Goal: Task Accomplishment & Management: Complete application form

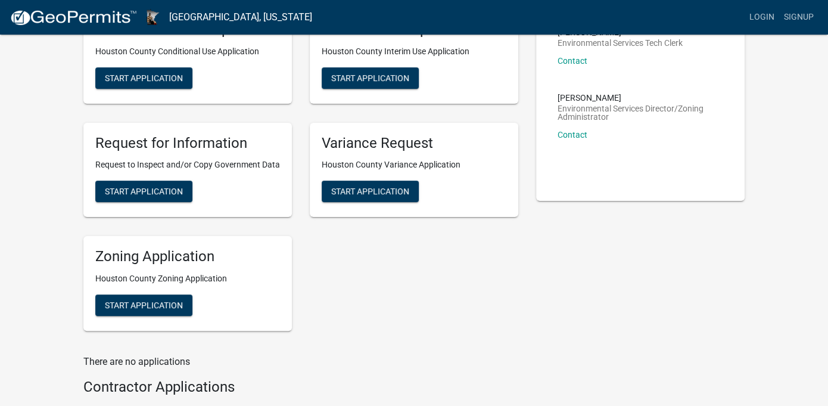
scroll to position [135, 0]
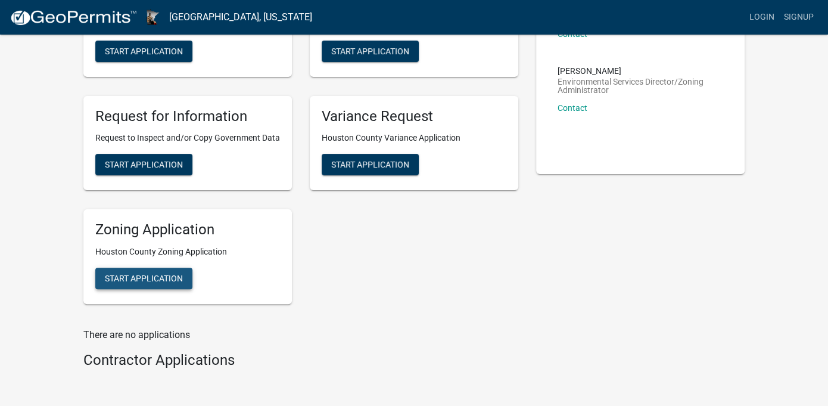
click at [150, 273] on span "Start Application" at bounding box center [144, 278] width 78 height 10
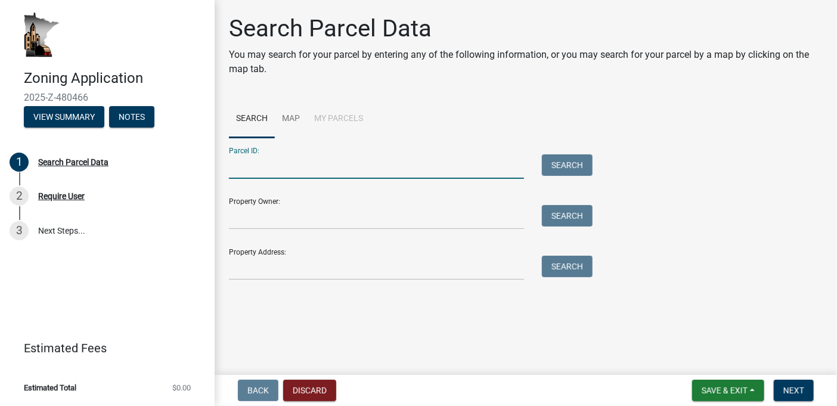
click at [244, 169] on input "Parcel ID:" at bounding box center [376, 166] width 295 height 24
type input "02.0021.002"
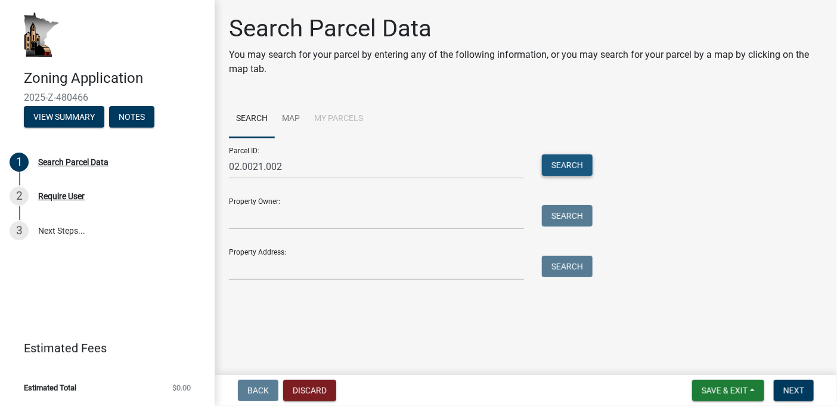
click at [570, 165] on button "Search" at bounding box center [567, 164] width 51 height 21
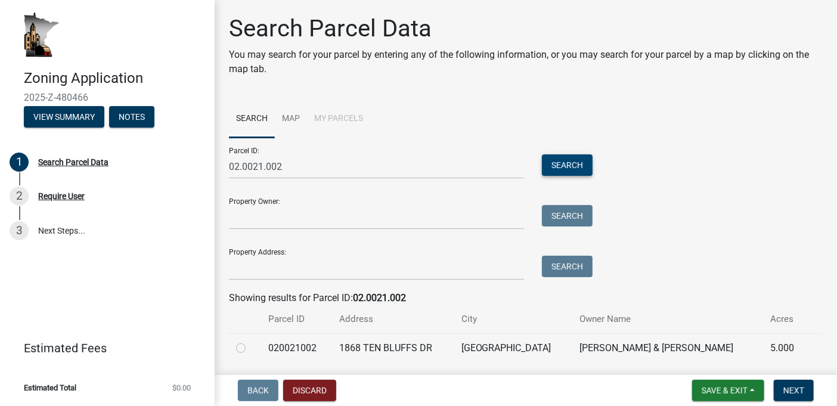
scroll to position [38, 0]
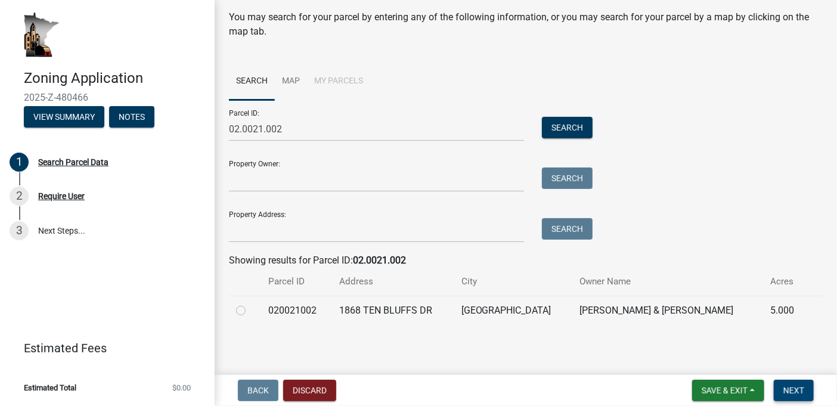
click at [792, 388] on span "Next" at bounding box center [793, 390] width 21 height 10
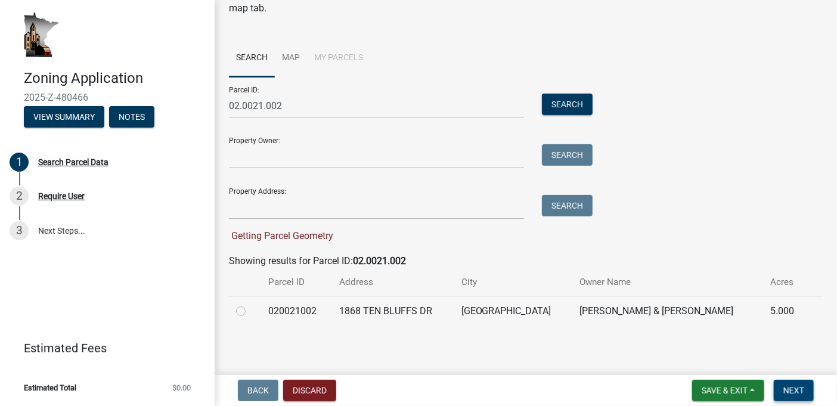
scroll to position [61, 0]
click at [790, 388] on span "Next" at bounding box center [793, 390] width 21 height 10
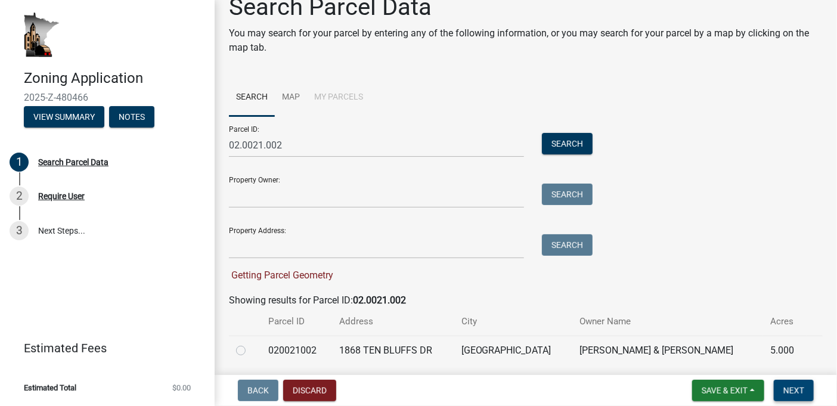
scroll to position [0, 0]
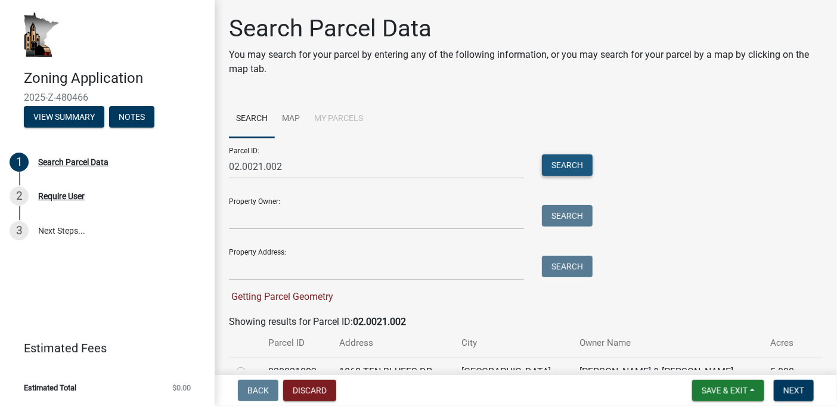
click at [558, 164] on button "Search" at bounding box center [567, 164] width 51 height 21
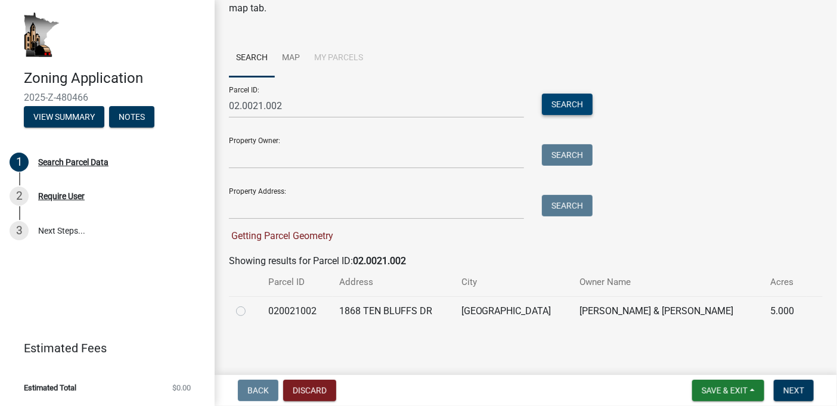
scroll to position [61, 0]
click at [250, 303] on label at bounding box center [250, 303] width 0 height 0
click at [250, 309] on input "radio" at bounding box center [254, 307] width 8 height 8
radio input "true"
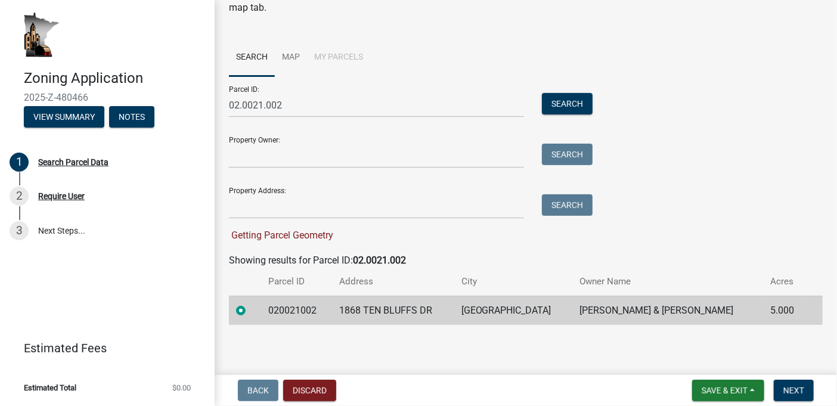
scroll to position [38, 0]
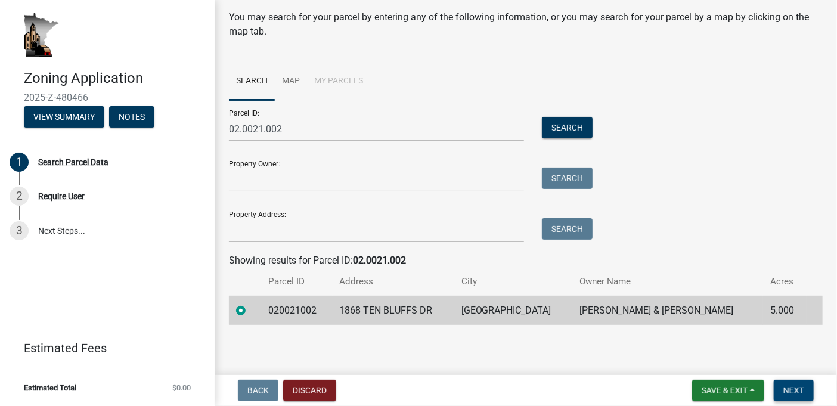
click at [792, 389] on span "Next" at bounding box center [793, 390] width 21 height 10
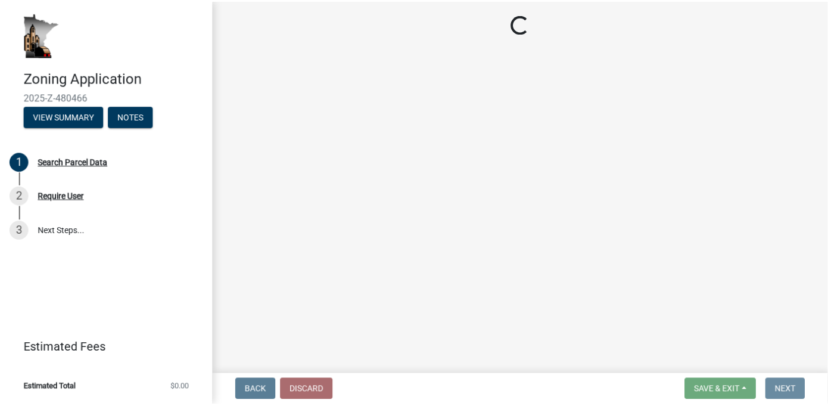
scroll to position [0, 0]
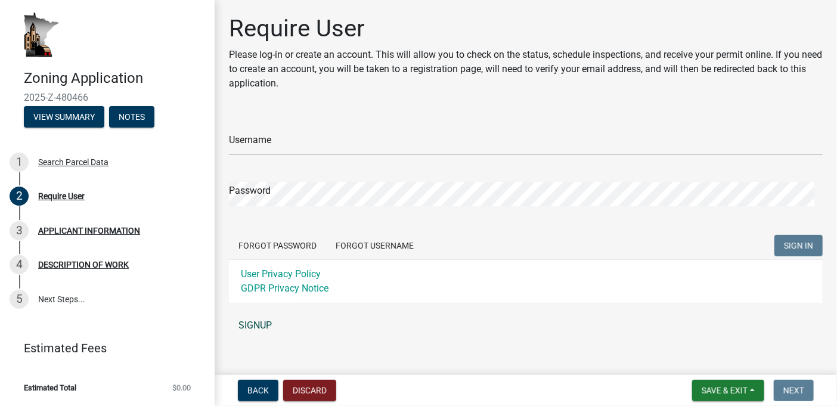
click at [244, 324] on link "SIGNUP" at bounding box center [525, 325] width 593 height 24
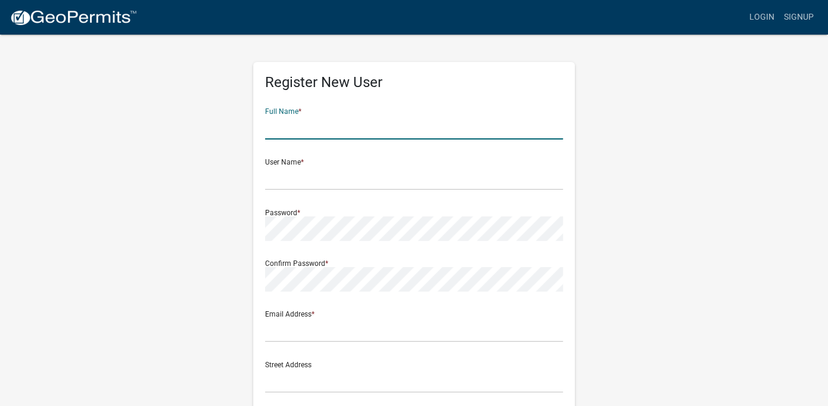
click at [270, 133] on input "text" at bounding box center [414, 127] width 298 height 24
type input "[PERSON_NAME]"
type input "[EMAIL_ADDRESS][DOMAIN_NAME]"
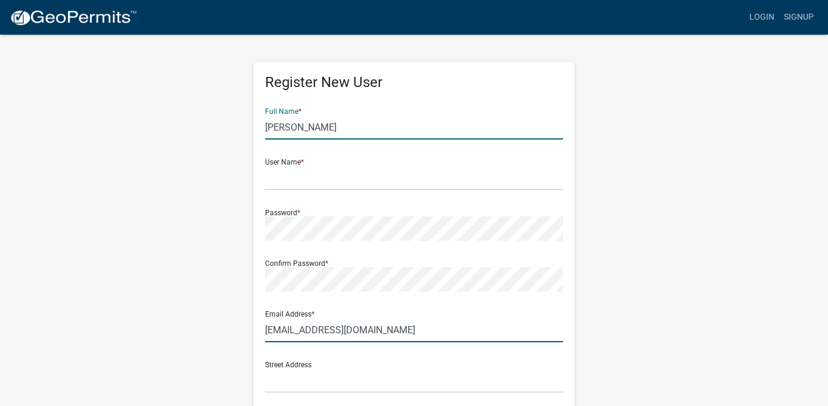
type input "W25345 [PERSON_NAME][GEOGRAPHIC_DATA]"
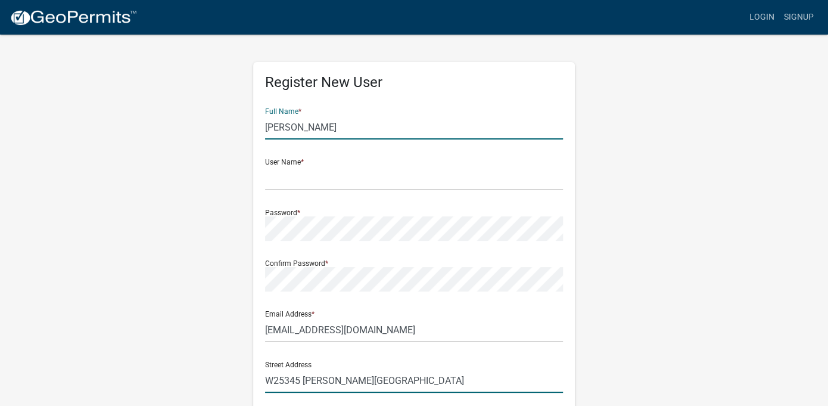
type input "Trempealeau"
type input "WI"
type input "54661"
type input "6085393040"
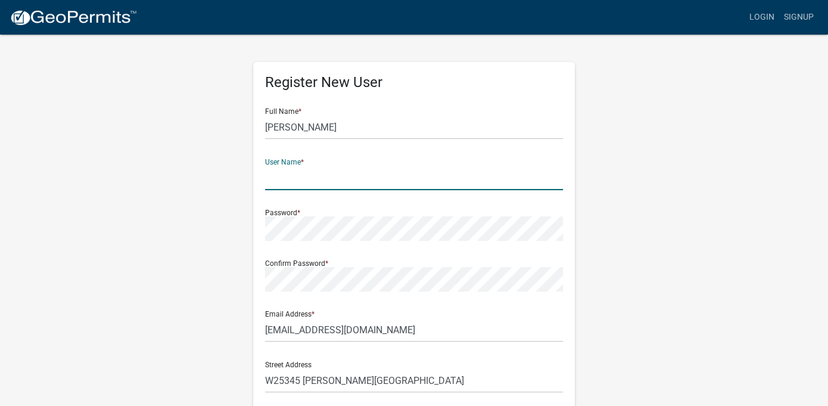
click at [272, 175] on input "text" at bounding box center [414, 178] width 298 height 24
click at [347, 178] on input "Centerville Homes inc" at bounding box center [414, 178] width 298 height 24
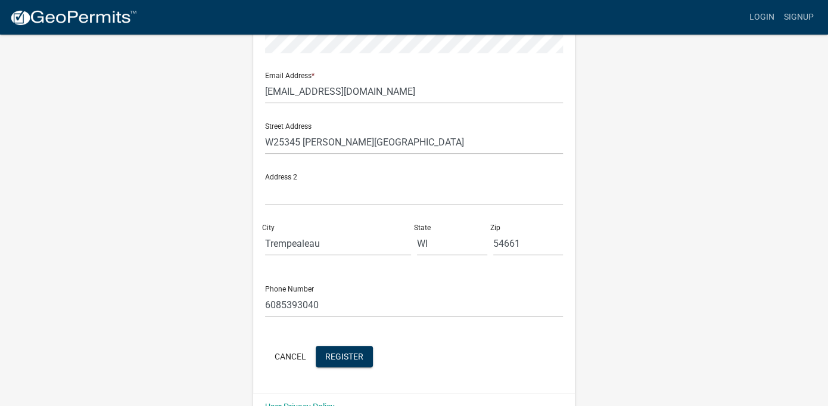
scroll to position [264, 0]
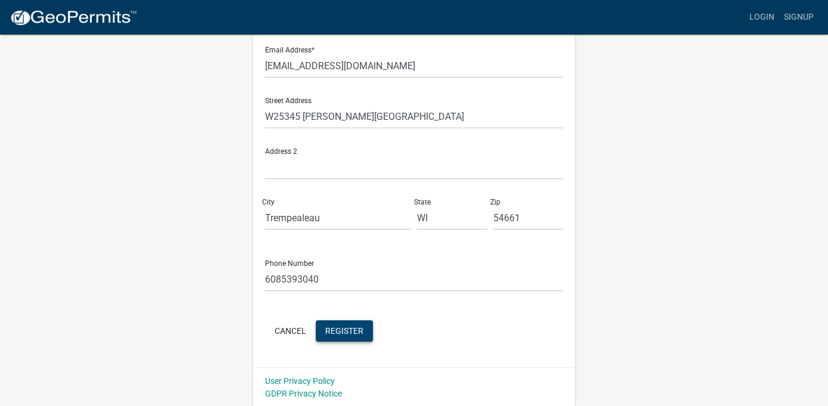
click at [341, 328] on span "Register" at bounding box center [344, 330] width 38 height 10
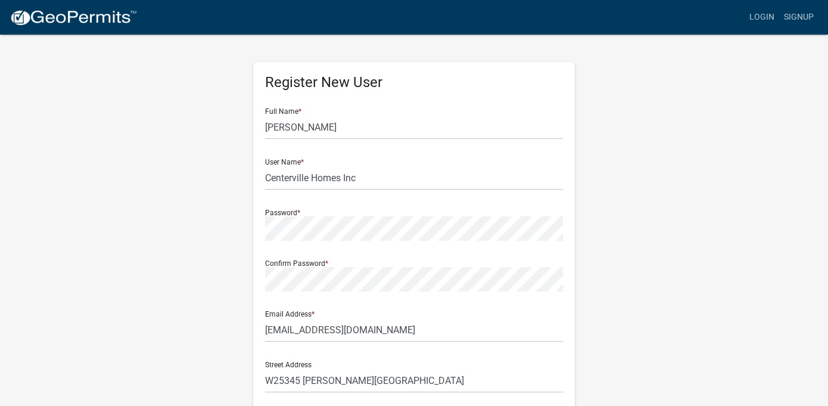
scroll to position [0, 0]
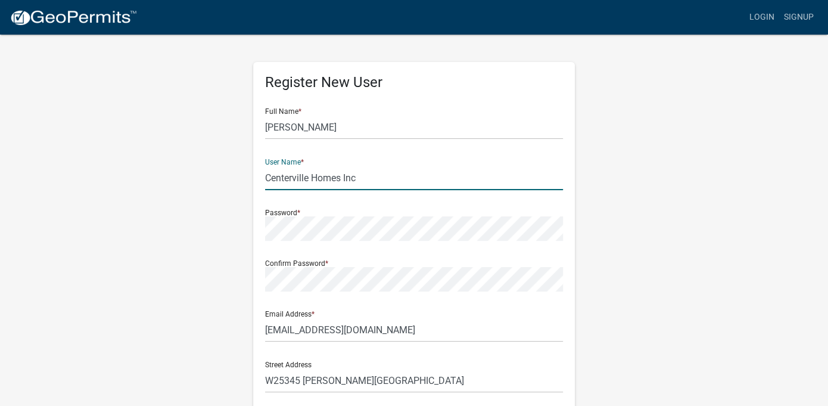
drag, startPoint x: 266, startPoint y: 178, endPoint x: 362, endPoint y: 177, distance: 96.5
click at [362, 177] on input "Centerville Homes Inc" at bounding box center [414, 178] width 298 height 24
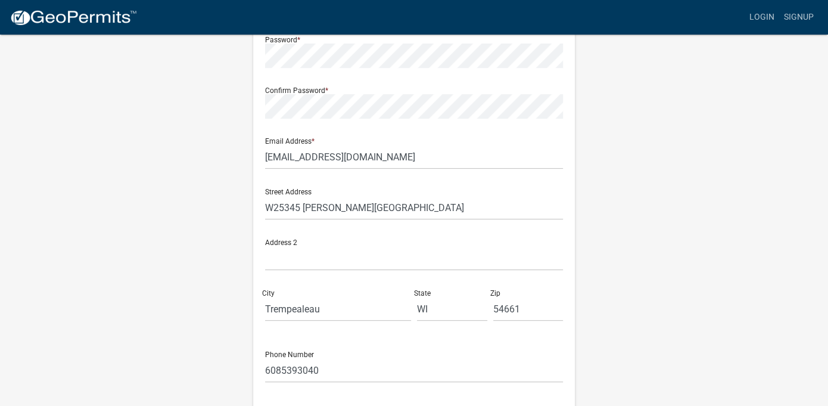
scroll to position [264, 0]
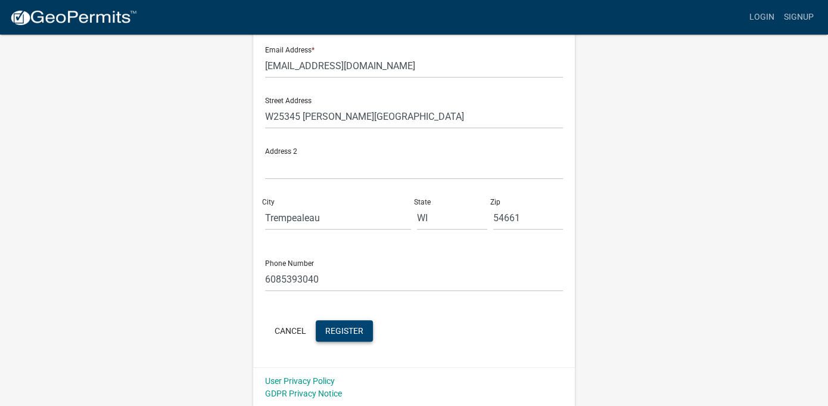
type input "[PERSON_NAME]"
click at [348, 327] on span "Register" at bounding box center [344, 330] width 38 height 10
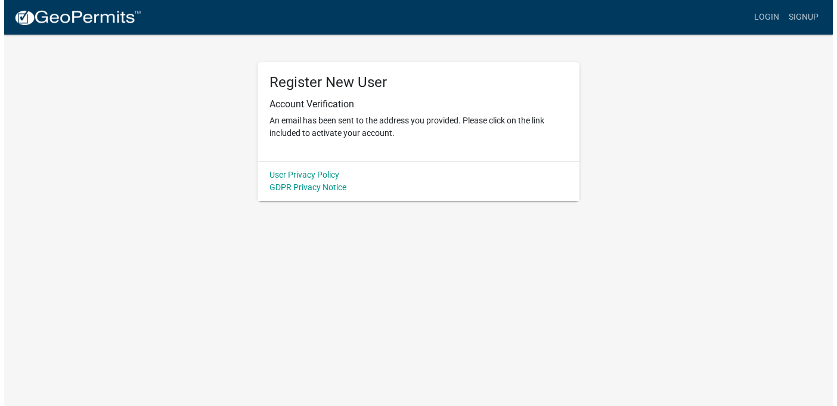
scroll to position [0, 0]
click at [270, 175] on link "User Privacy Policy" at bounding box center [304, 175] width 70 height 10
